Goal: Task Accomplishment & Management: Complete application form

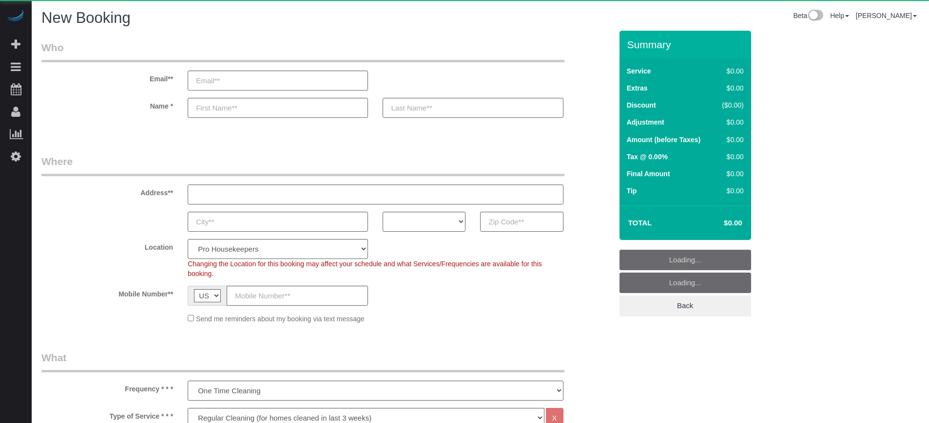
select select "4"
select select "number:9"
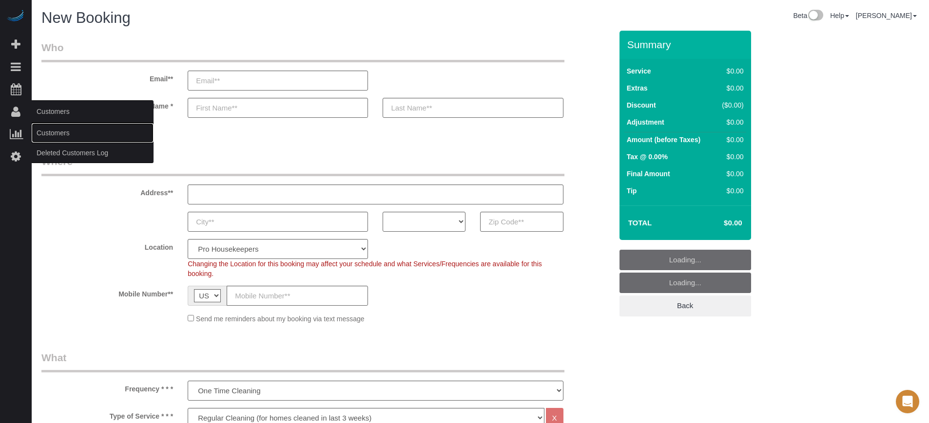
click at [47, 134] on link "Customers" at bounding box center [93, 132] width 122 height 19
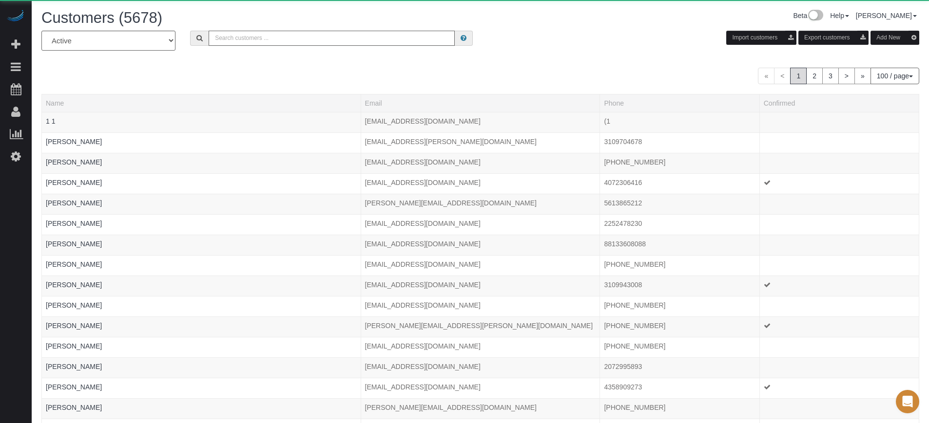
click at [304, 39] on input "text" at bounding box center [332, 38] width 246 height 15
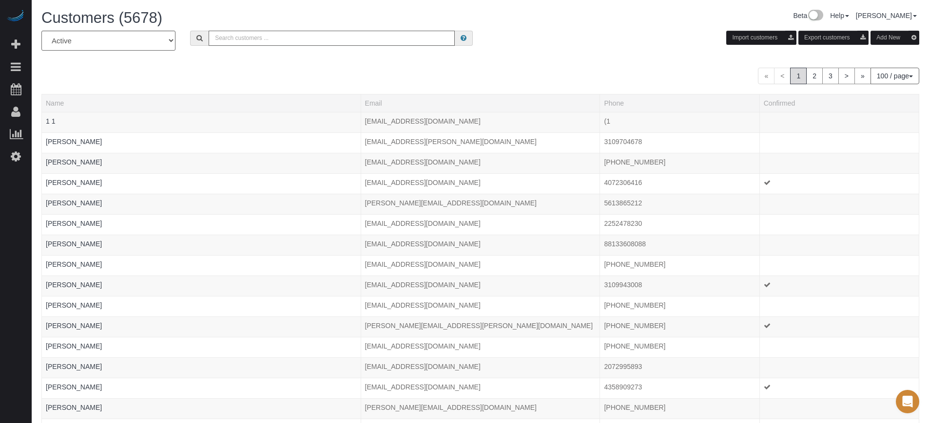
paste input "[EMAIL_ADDRESS][DOMAIN_NAME]"
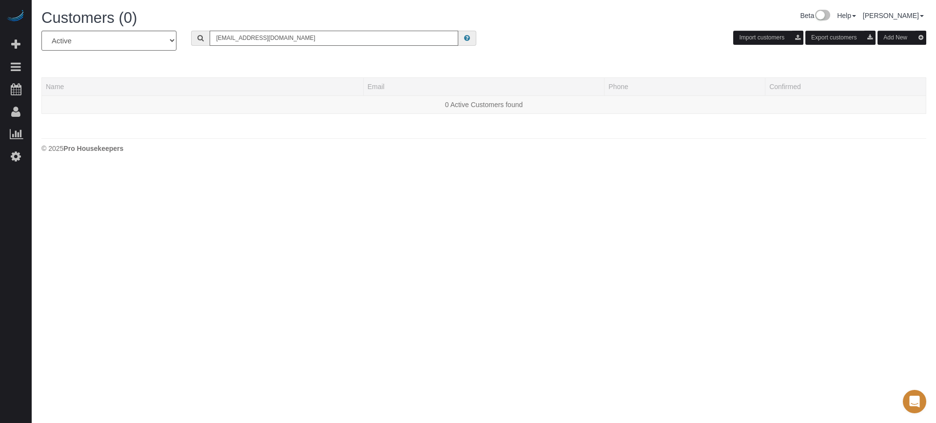
type input "[EMAIL_ADDRESS][DOMAIN_NAME]"
click at [305, 175] on body "Beta Add Booking Bookings Active Bookings Cancelled Bookings Quote Inquiries Do…" at bounding box center [468, 211] width 936 height 423
click at [445, 66] on div "All Active Archived [EMAIL_ADDRESS][DOMAIN_NAME] Import customers Export custom…" at bounding box center [483, 77] width 884 height 93
click at [433, 59] on div "All Active Archived [EMAIL_ADDRESS][DOMAIN_NAME] Import customers Export custom…" at bounding box center [483, 77] width 884 height 93
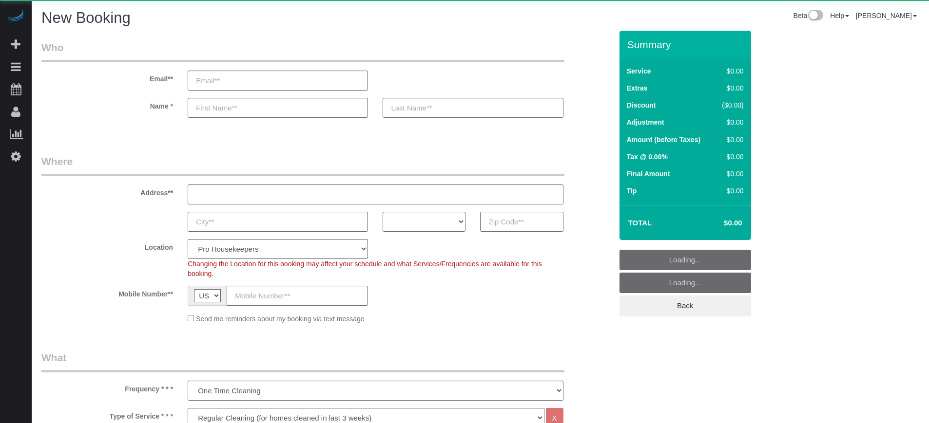
select select "4"
select select "number:9"
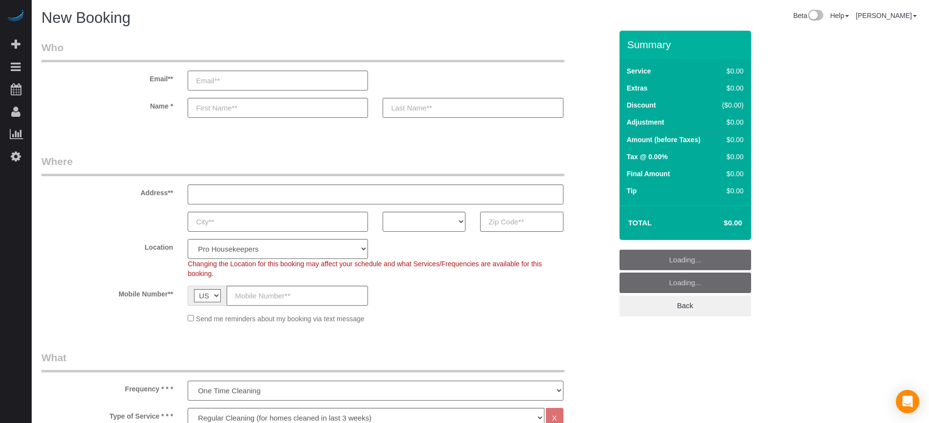
click at [503, 224] on input "text" at bounding box center [521, 222] width 83 height 20
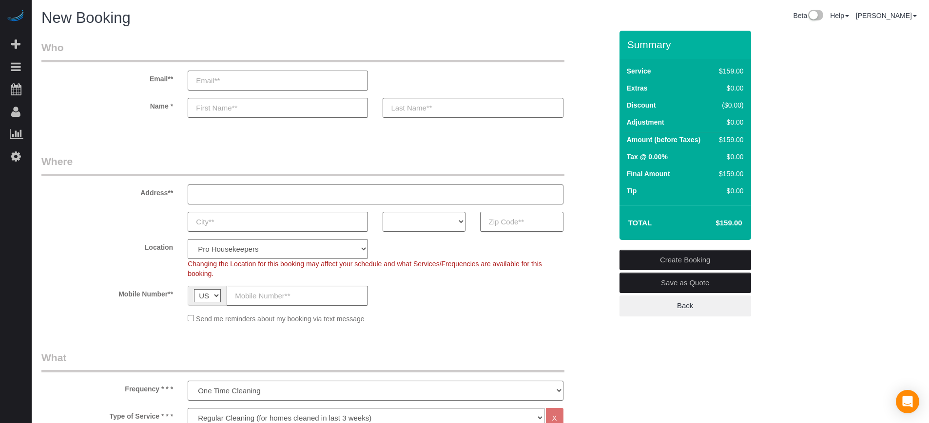
paste input "33160"
type input "33160"
click at [443, 222] on select "AK AL AR AZ CA CO CT DC DE FL GA HI IA ID IL IN KS KY LA MA MD ME MI MN MO MS M…" at bounding box center [424, 222] width 83 height 20
select select "FL"
click at [383, 212] on select "AK AL AR AZ CA CO CT DC DE FL GA HI IA ID IL IN KS KY LA MA MD ME MI MN MO MS M…" at bounding box center [424, 222] width 83 height 20
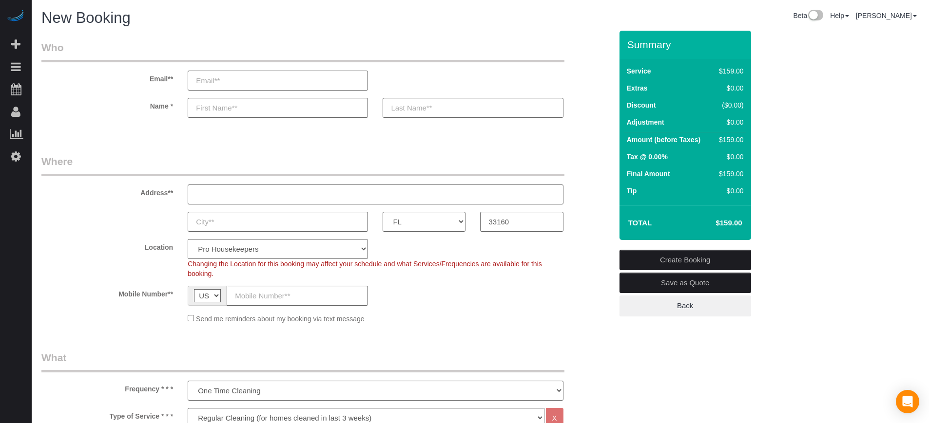
click at [326, 249] on select "Pro Housekeepers Atlanta Austin Boston Chicago Cincinnati Clearwater Denver Ft …" at bounding box center [278, 249] width 180 height 20
select select "2"
click at [188, 239] on select "Pro Housekeepers Atlanta Austin Boston Chicago Cincinnati Clearwater Denver Ft …" at bounding box center [278, 249] width 180 height 20
select select "object:1215"
select select "234"
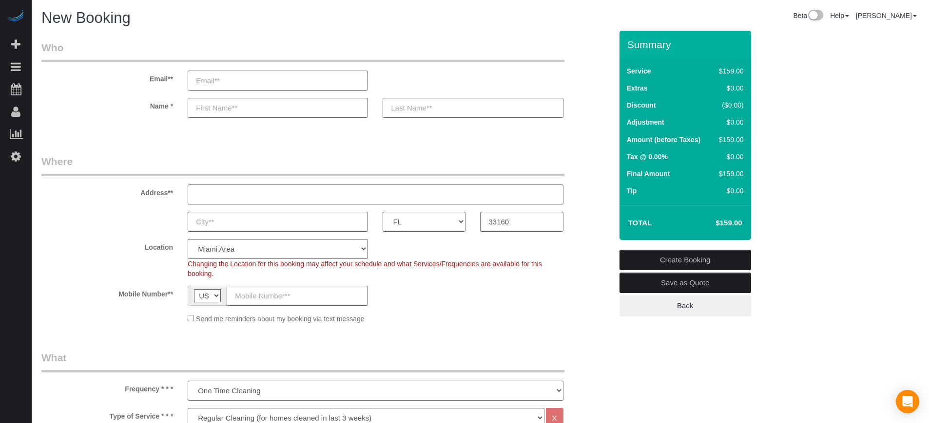
scroll to position [188, 0]
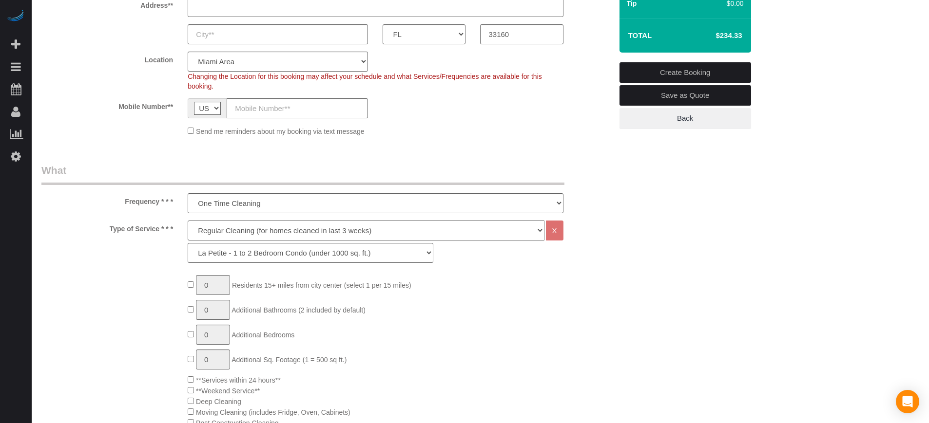
click at [227, 234] on select "Deep Cleaning (for homes that have not been cleaned in 3+ weeks) Spruce Regular…" at bounding box center [366, 231] width 356 height 20
select select "5"
click at [188, 221] on select "Deep Cleaning (for homes that have not been cleaned in 3+ weeks) Spruce Regular…" at bounding box center [366, 231] width 356 height 20
select select "241"
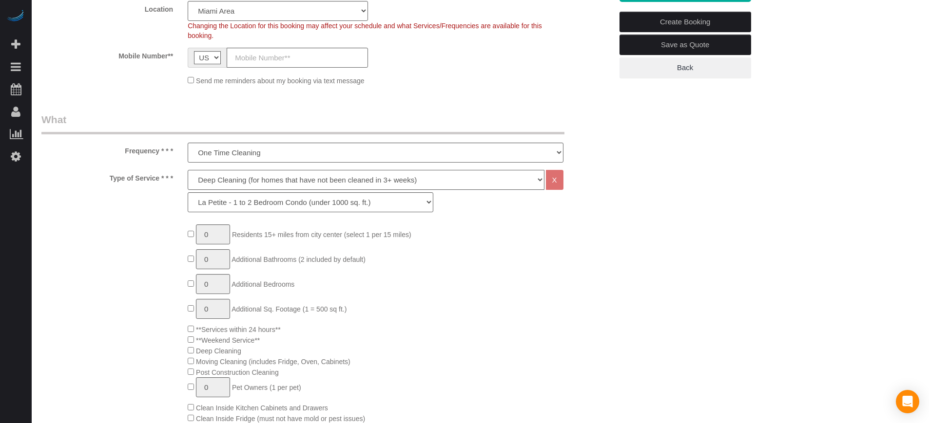
scroll to position [239, 0]
click at [250, 205] on select "La Petite - 1 to 2 Bedroom Condo (under 1000 sq. ft.) La Petite II - 2 Bedroom …" at bounding box center [311, 202] width 246 height 20
click at [188, 192] on select "La Petite - 1 to 2 Bedroom Condo (under 1000 sq. ft.) La Petite II - 2 Bedroom …" at bounding box center [311, 202] width 246 height 20
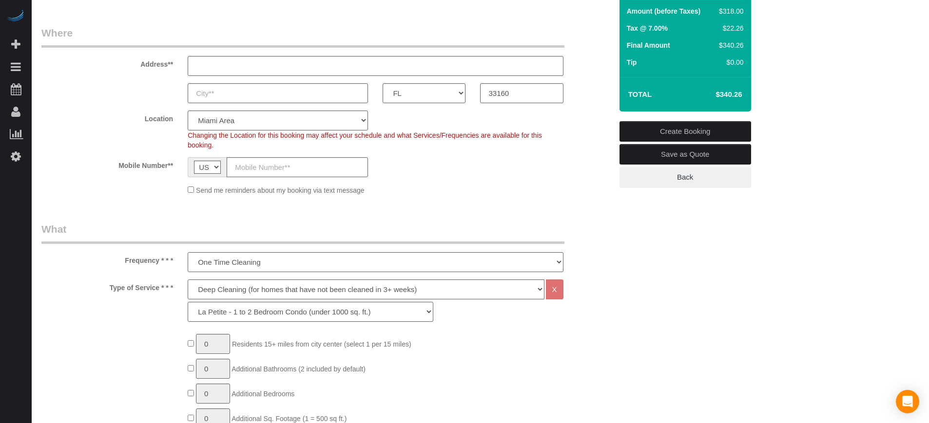
scroll to position [128, 0]
click at [726, 95] on h4 "$340.26" at bounding box center [714, 95] width 56 height 8
copy div "$340.26 Create Booking Save as Quote Back"
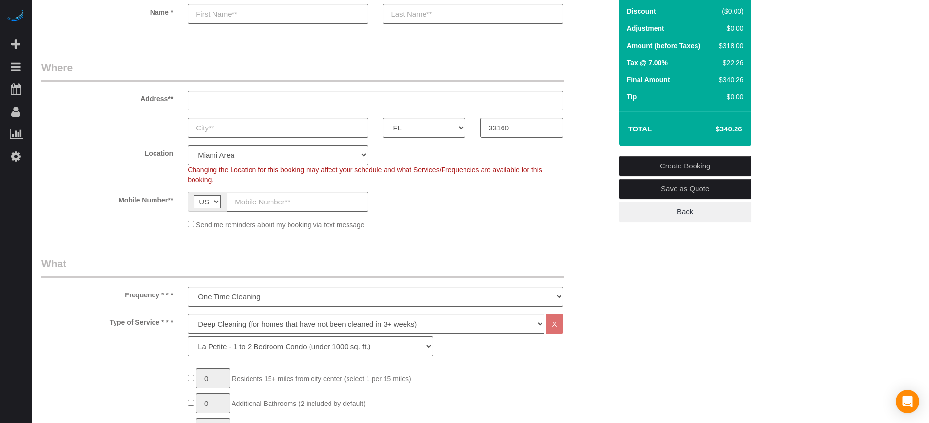
scroll to position [76, 0]
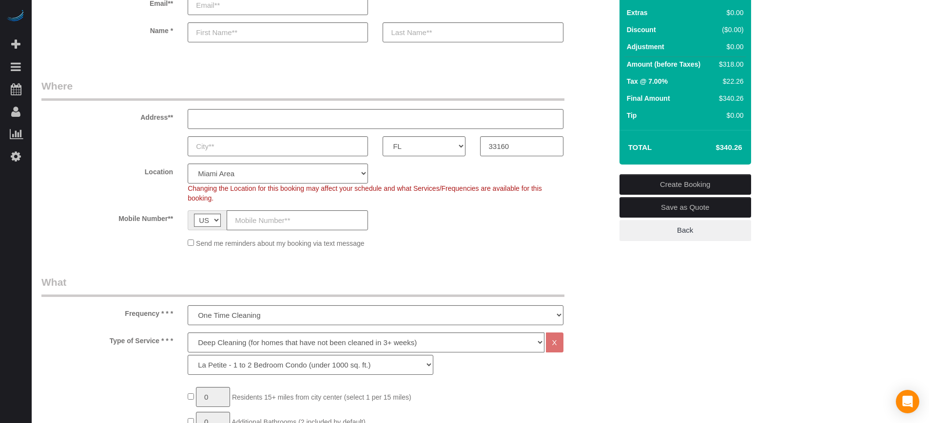
click at [733, 149] on h4 "$340.26" at bounding box center [714, 148] width 56 height 8
click at [723, 148] on h4 "$340.26" at bounding box center [714, 148] width 56 height 8
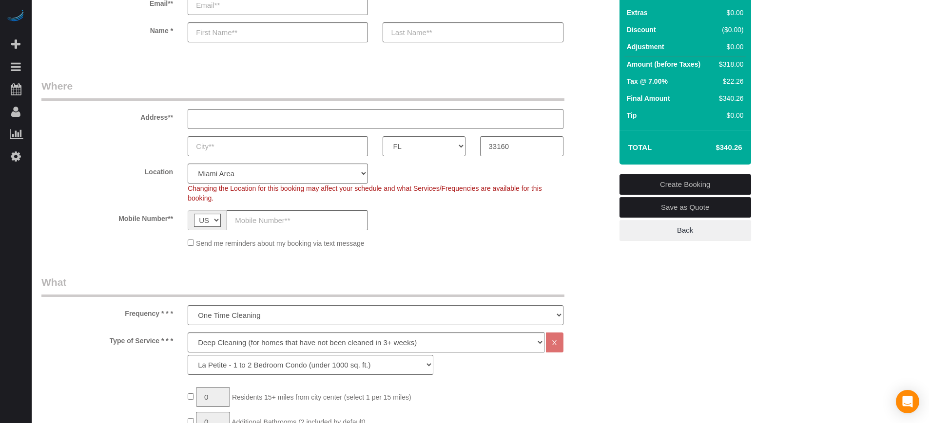
click at [578, 202] on div "Location Pro Housekeepers Atlanta Austin Boston Chicago Cincinnati Clearwater D…" at bounding box center [326, 183] width 585 height 39
